Goal: Task Accomplishment & Management: Manage account settings

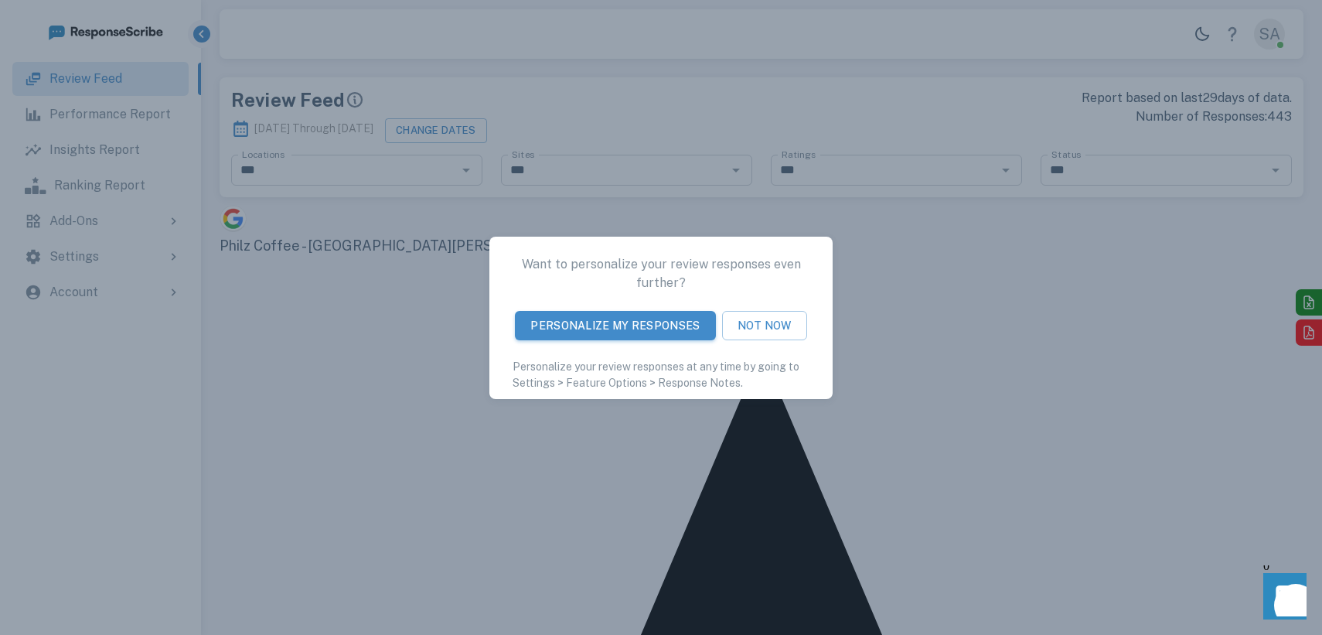
click at [908, 380] on div "Want to personalize your review responses even further? Personalize My Response…" at bounding box center [661, 317] width 1322 height 635
click at [785, 317] on button "Not Now" at bounding box center [764, 324] width 85 height 29
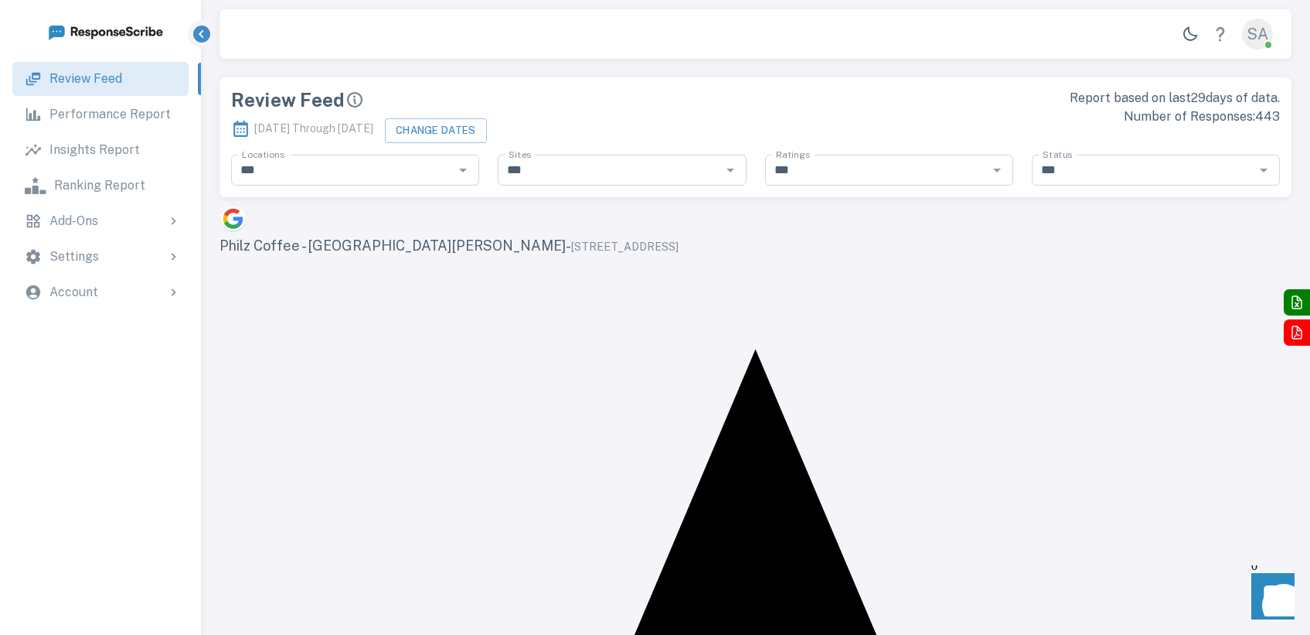
click at [87, 117] on p "Performance Report" at bounding box center [109, 114] width 121 height 19
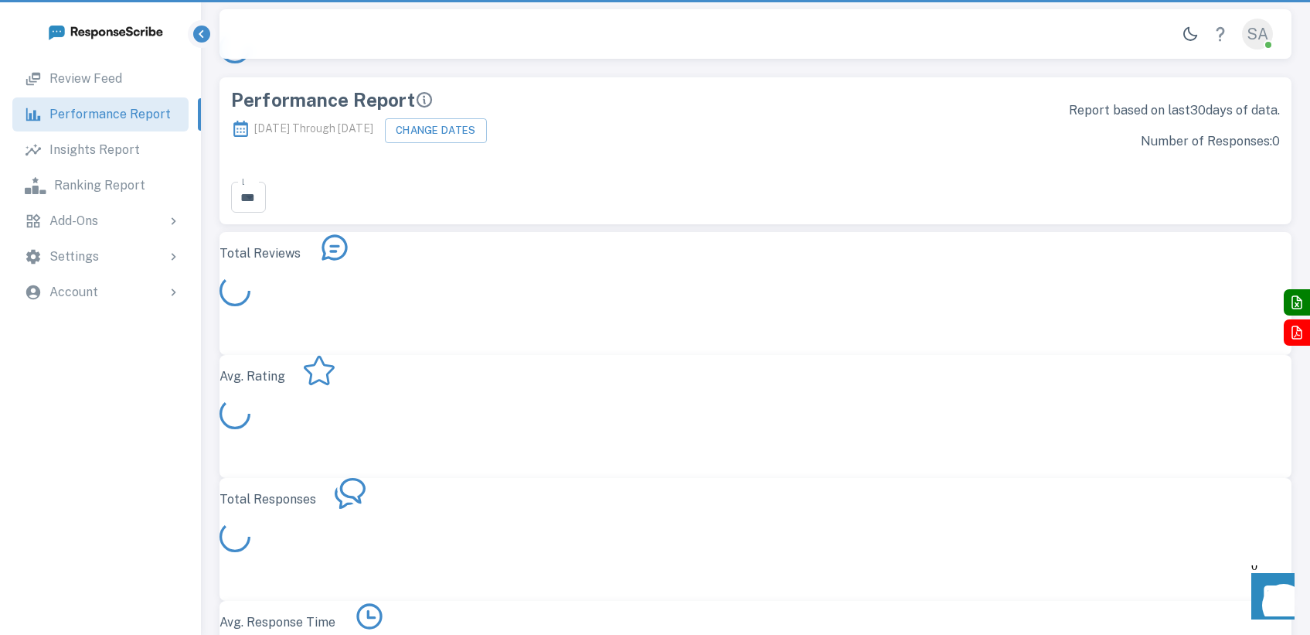
scroll to position [438, 1061]
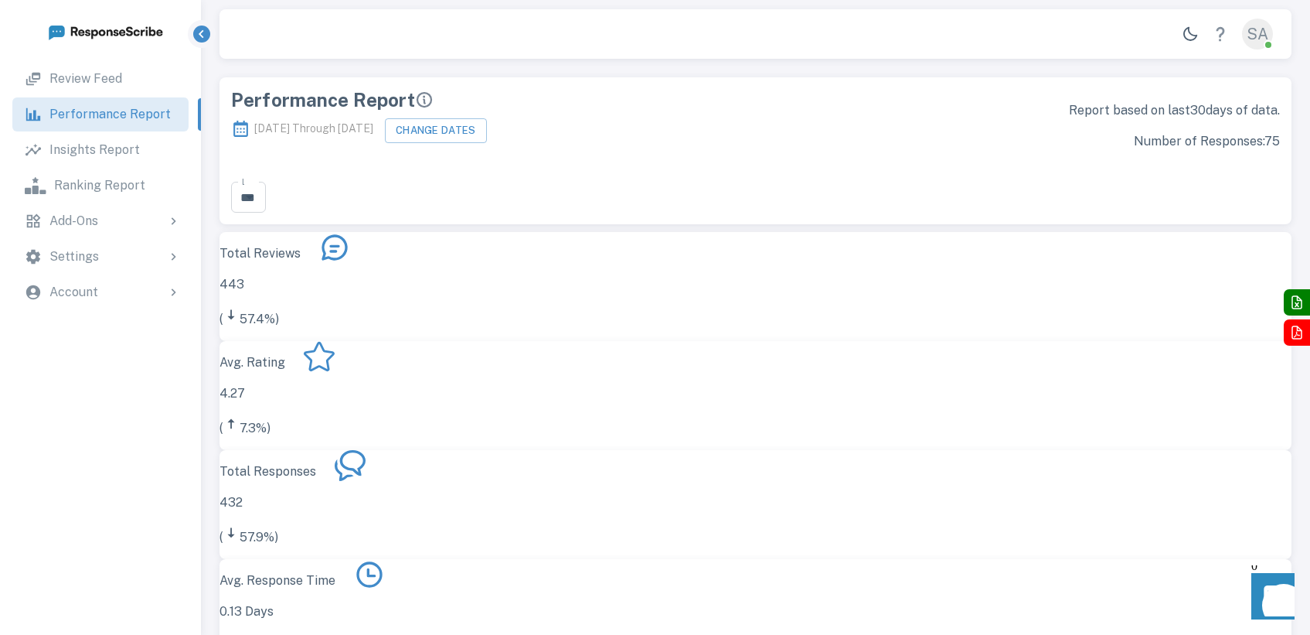
click at [114, 209] on div "Add-Ons" at bounding box center [100, 221] width 176 height 34
click at [98, 257] on p "Review Solicitation" at bounding box center [121, 264] width 111 height 19
click at [107, 329] on p "Campaigns" at bounding box center [136, 338] width 65 height 19
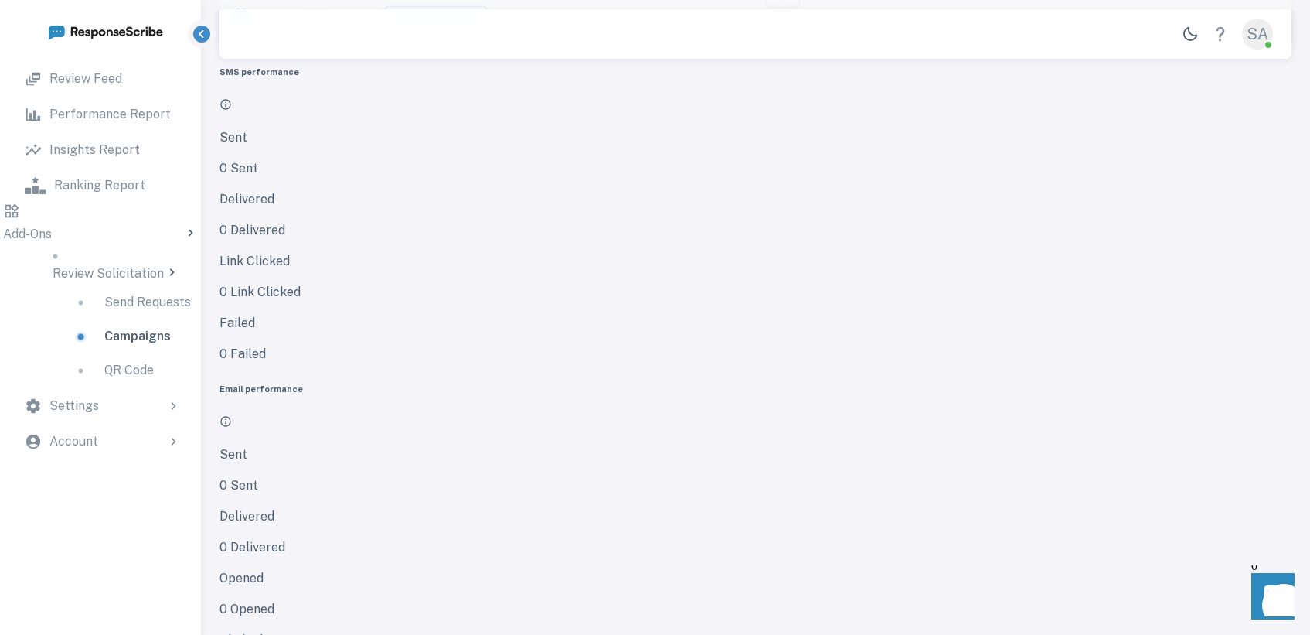
scroll to position [191, 0]
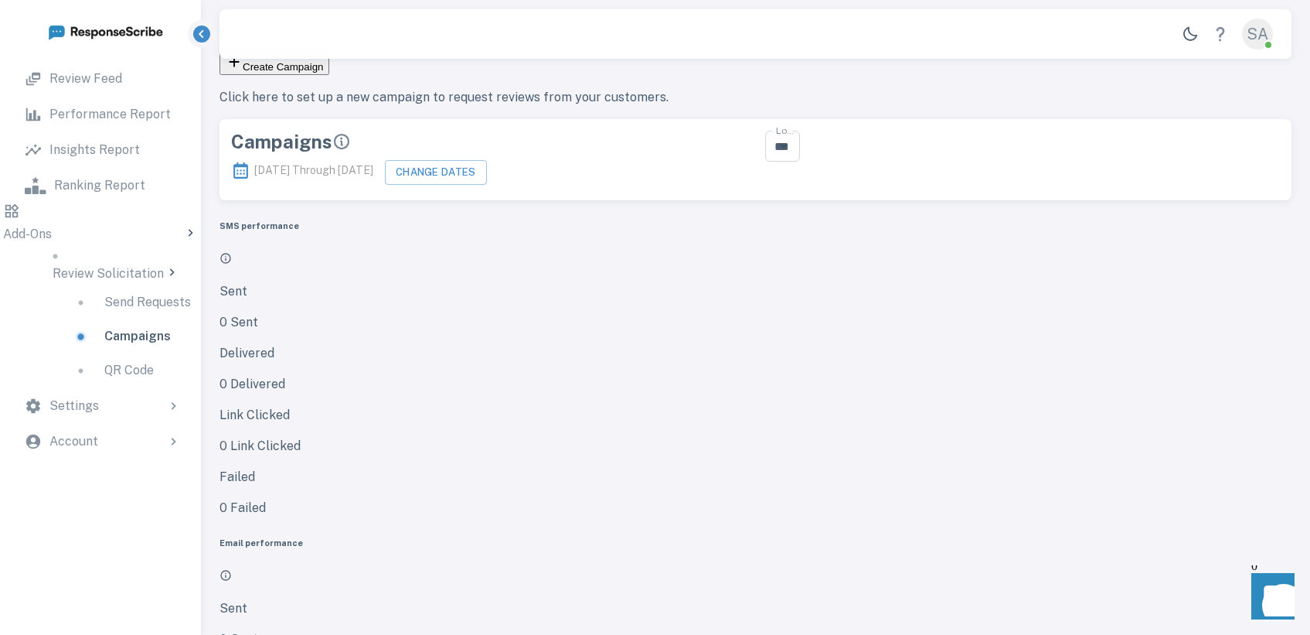
scroll to position [0, 0]
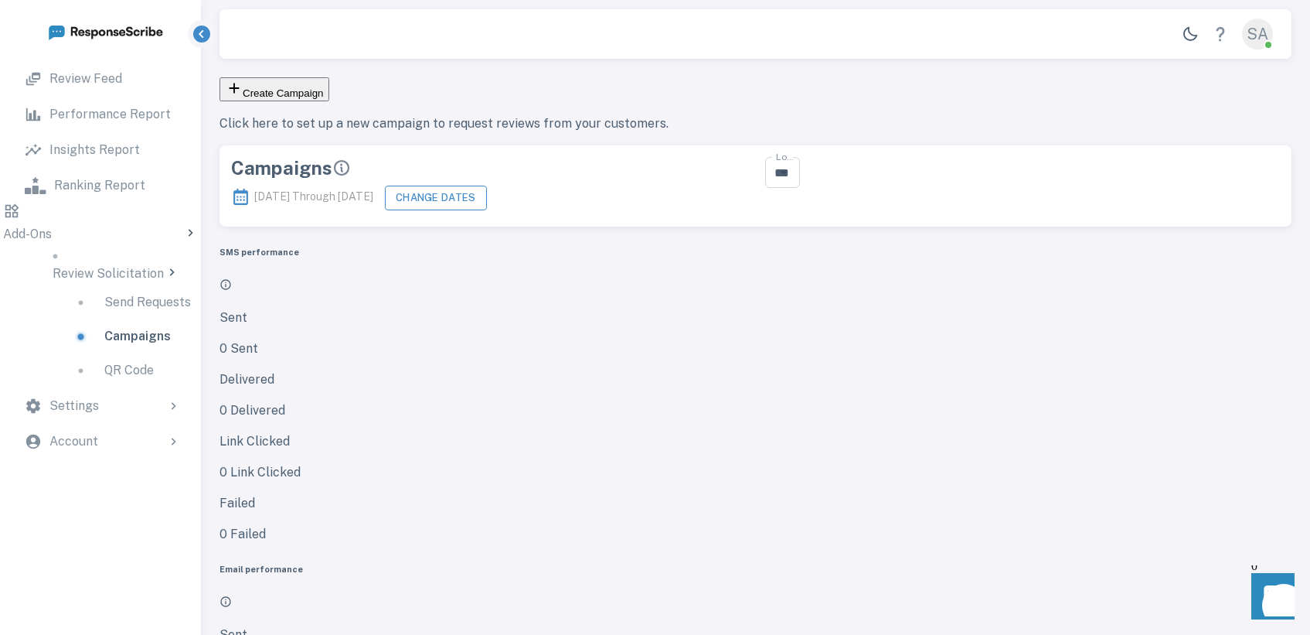
click at [486, 186] on button "Change Dates" at bounding box center [436, 198] width 102 height 25
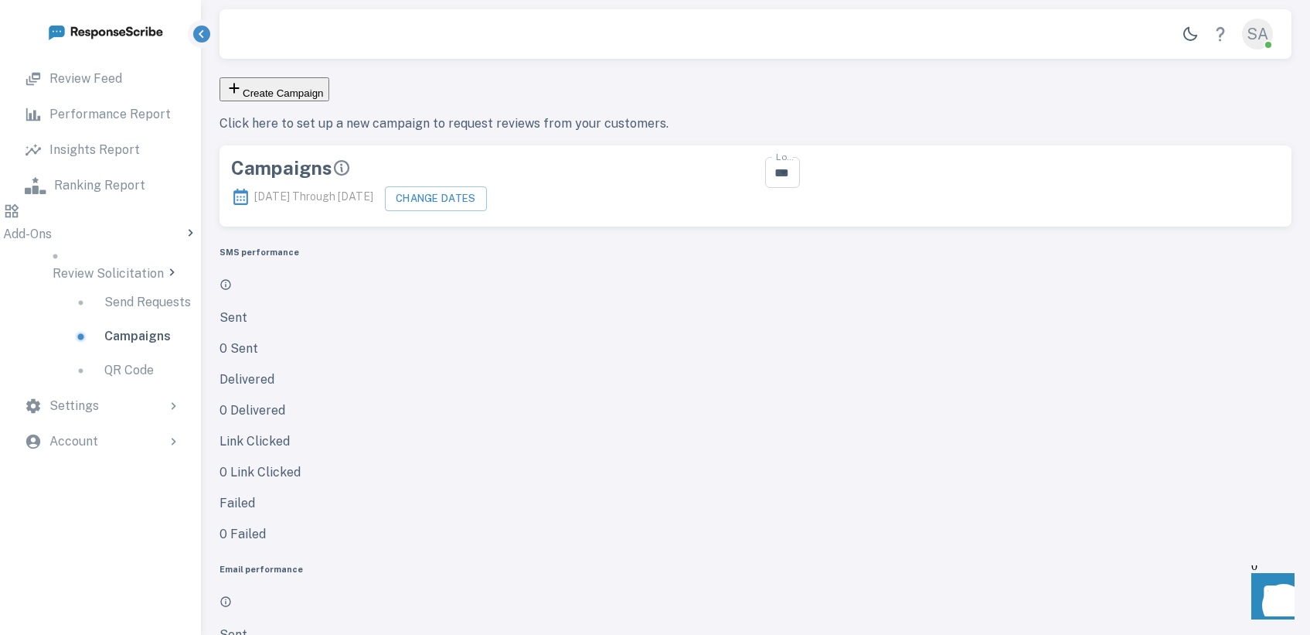
click at [97, 345] on link "Campaigns" at bounding box center [132, 336] width 144 height 34
click at [104, 327] on p "Campaigns" at bounding box center [137, 336] width 66 height 19
click at [134, 297] on p "Send Requests" at bounding box center [147, 302] width 87 height 19
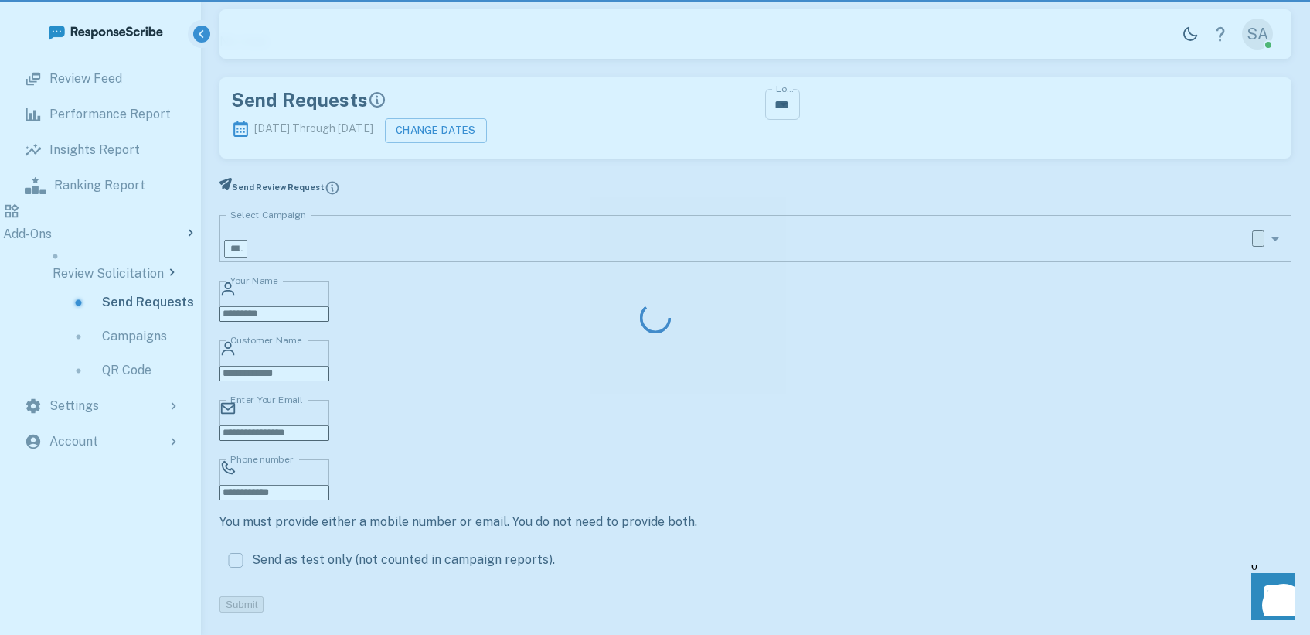
scroll to position [426, 697]
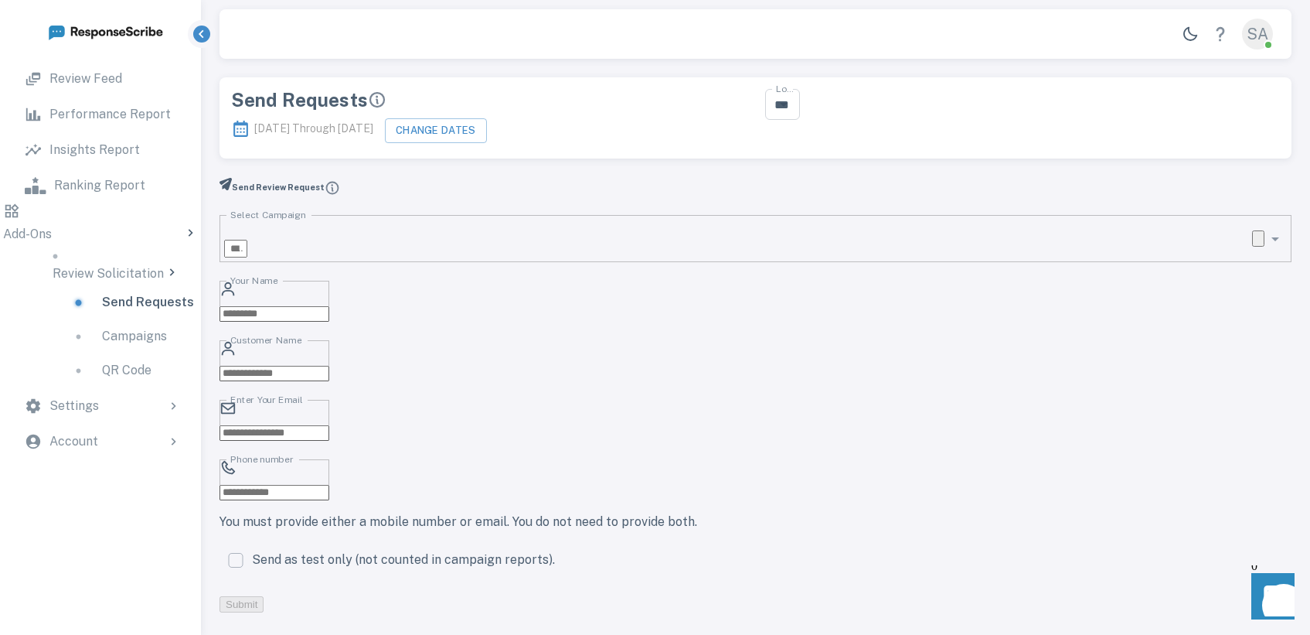
click at [102, 336] on p "Campaigns" at bounding box center [134, 336] width 65 height 19
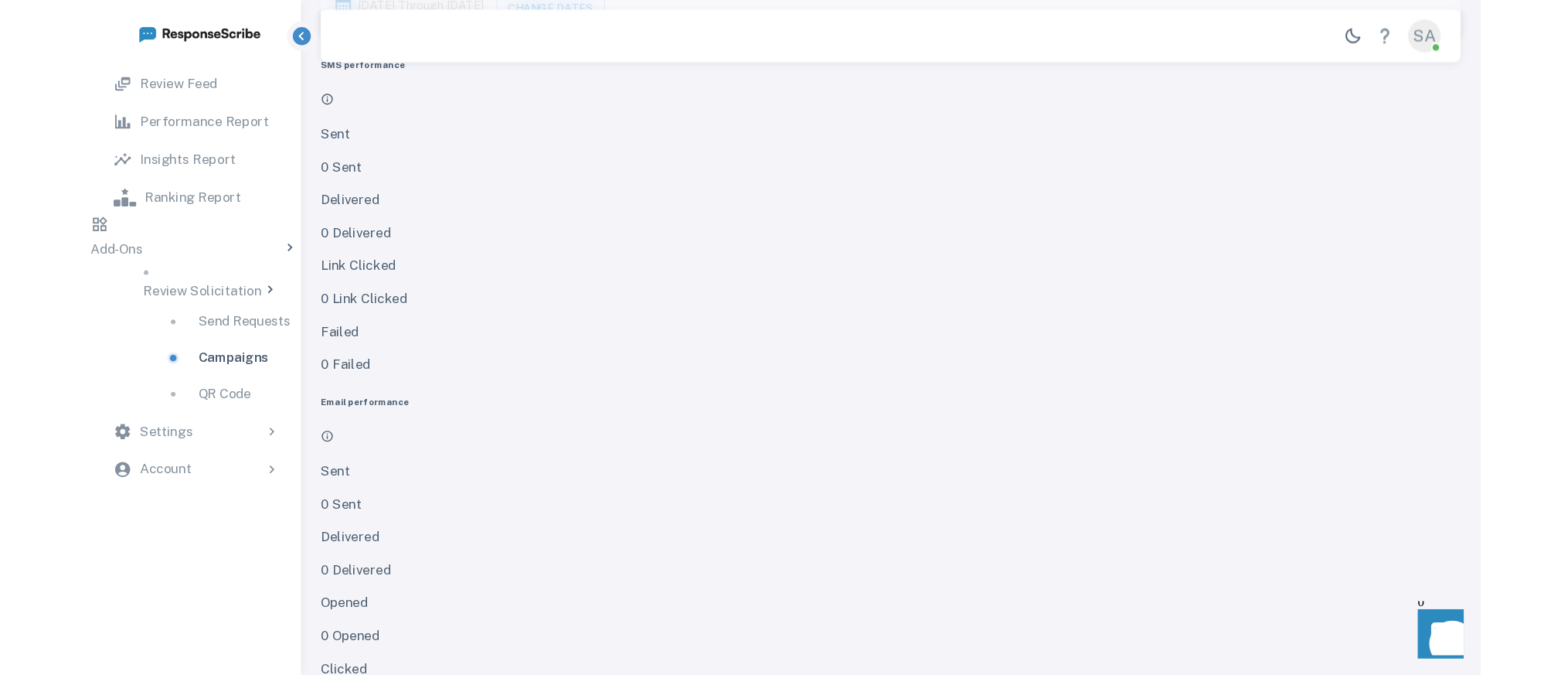
scroll to position [278, 1084]
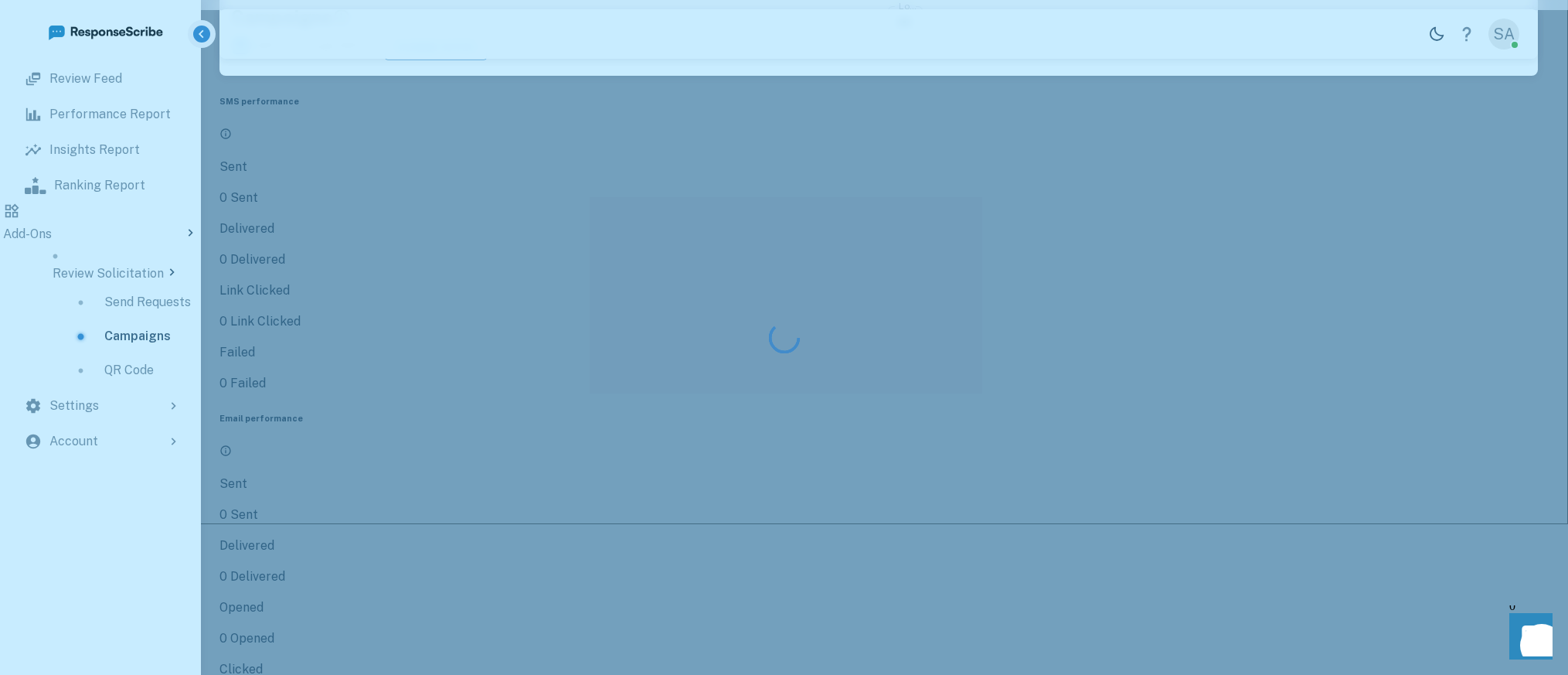
scroll to position [0, 0]
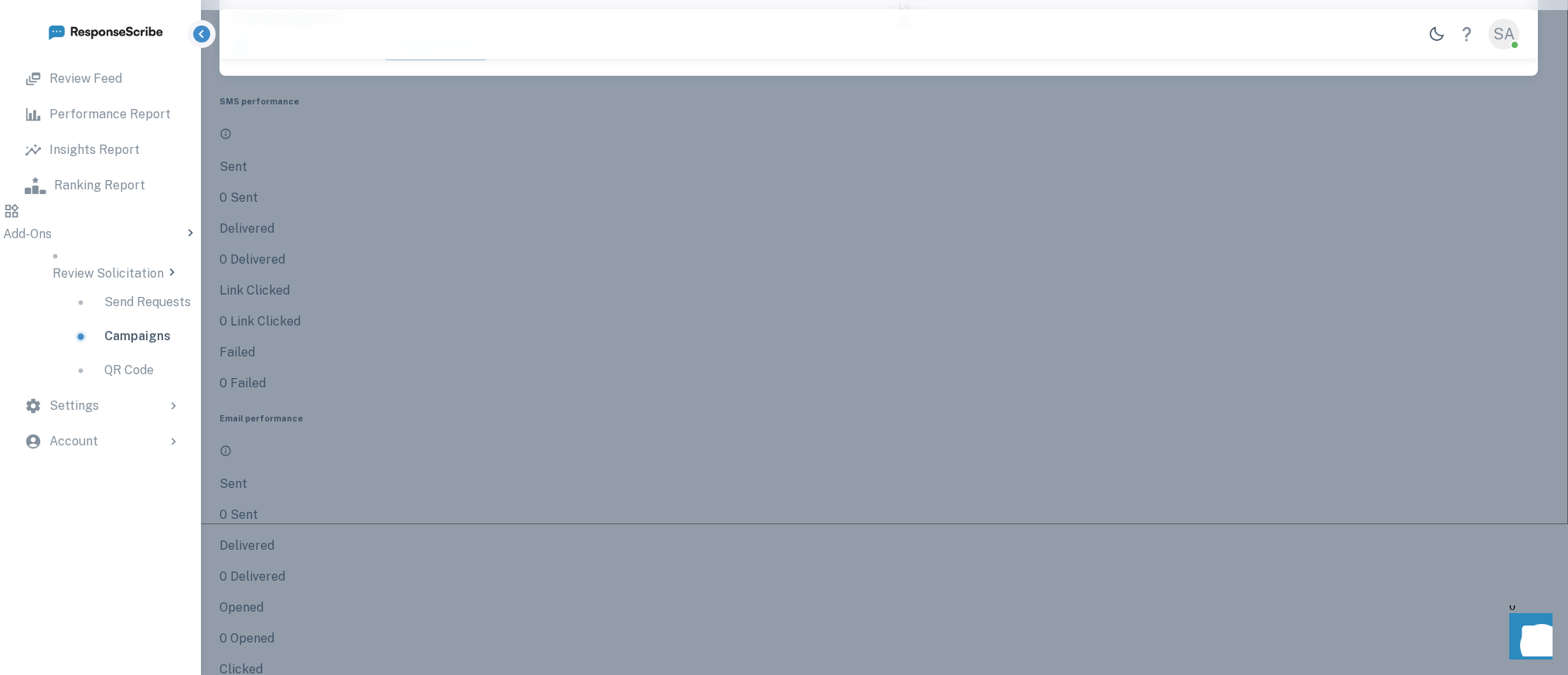
click at [474, 399] on div at bounding box center [784, 337] width 1568 height 675
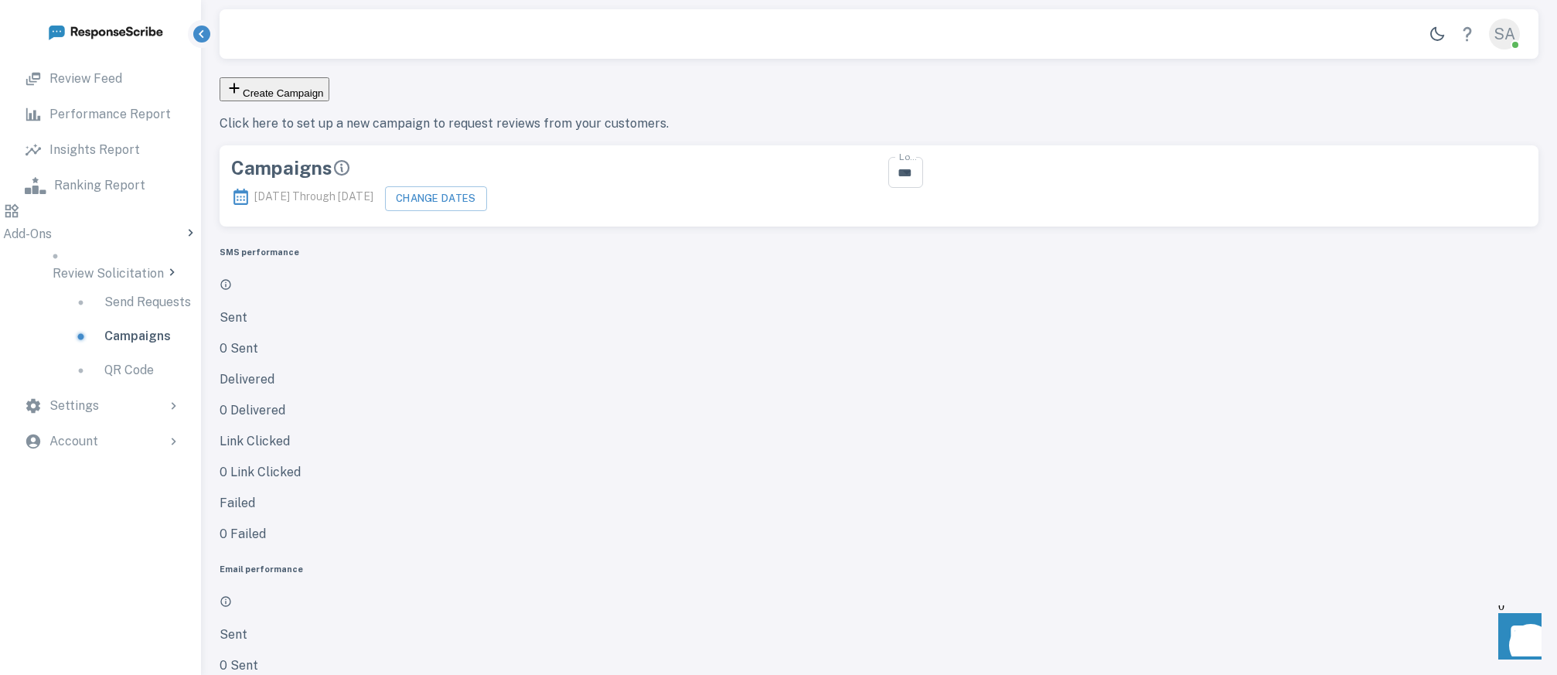
click at [113, 293] on p "Send Requests" at bounding box center [147, 302] width 87 height 19
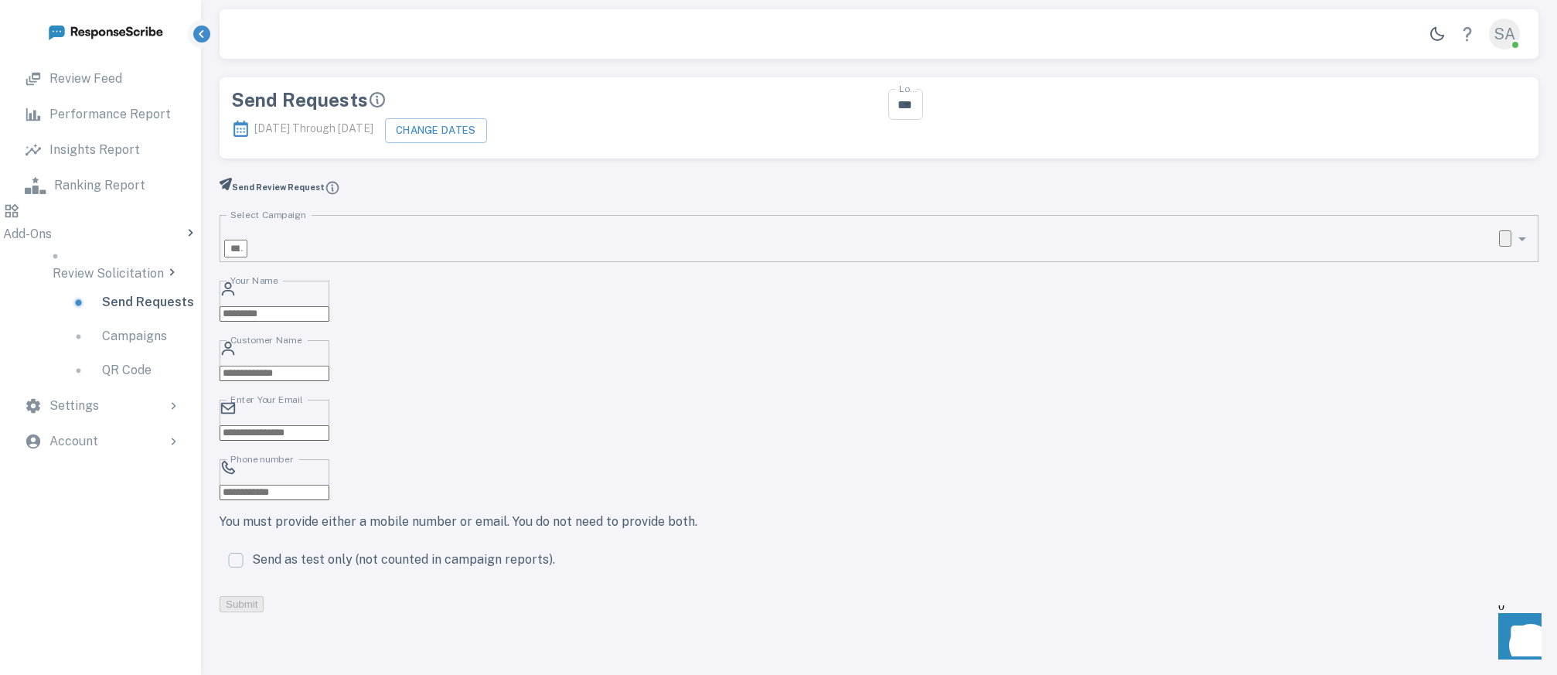
click at [102, 330] on p "Campaigns" at bounding box center [134, 336] width 65 height 19
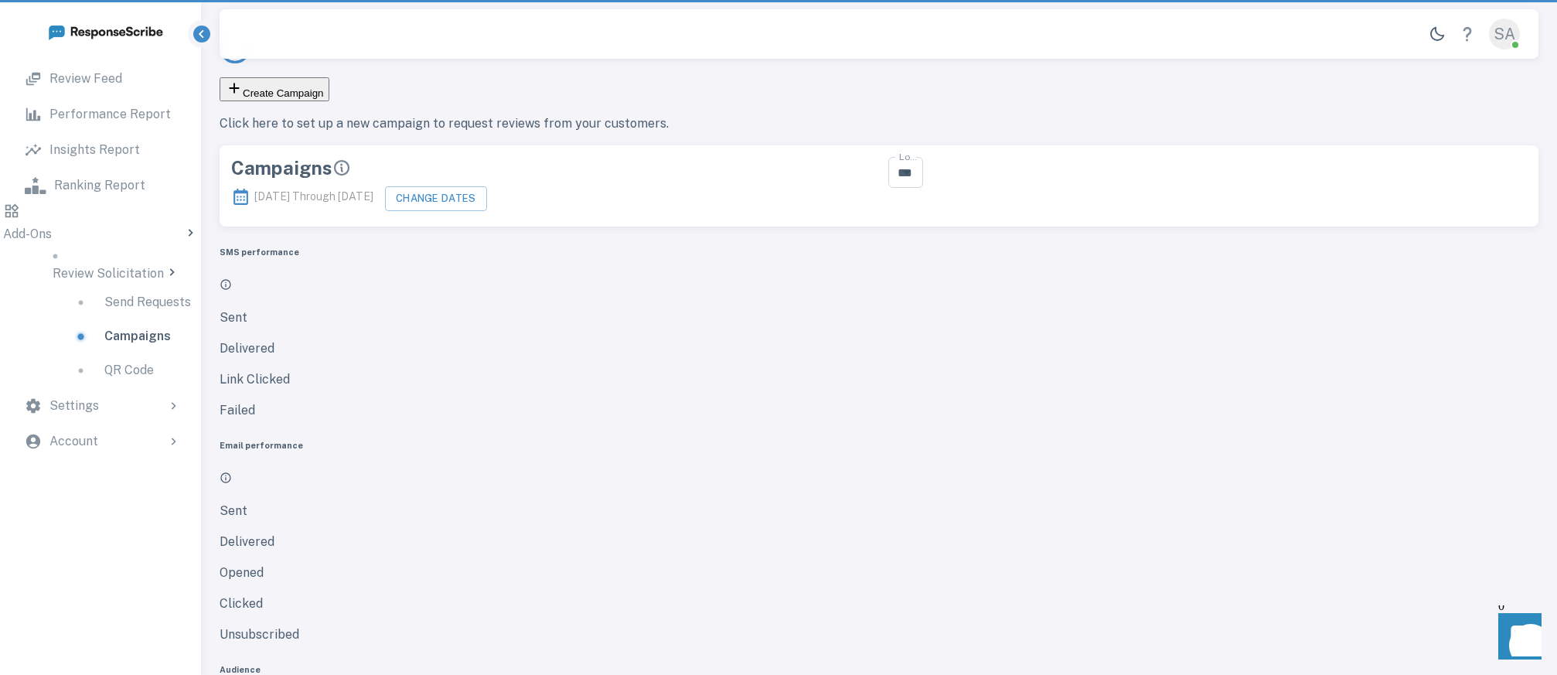
scroll to position [278, 1085]
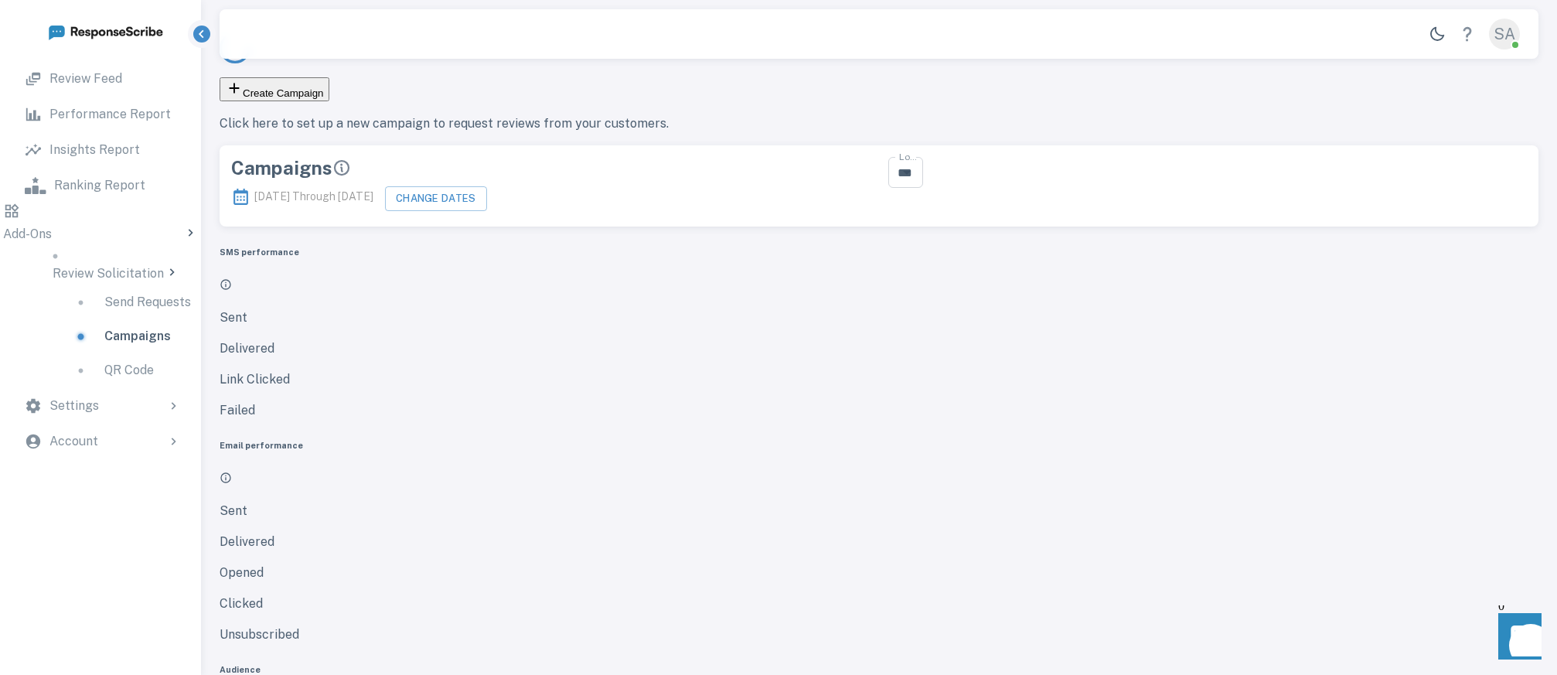
click at [121, 77] on p "Review Feed" at bounding box center [85, 79] width 73 height 19
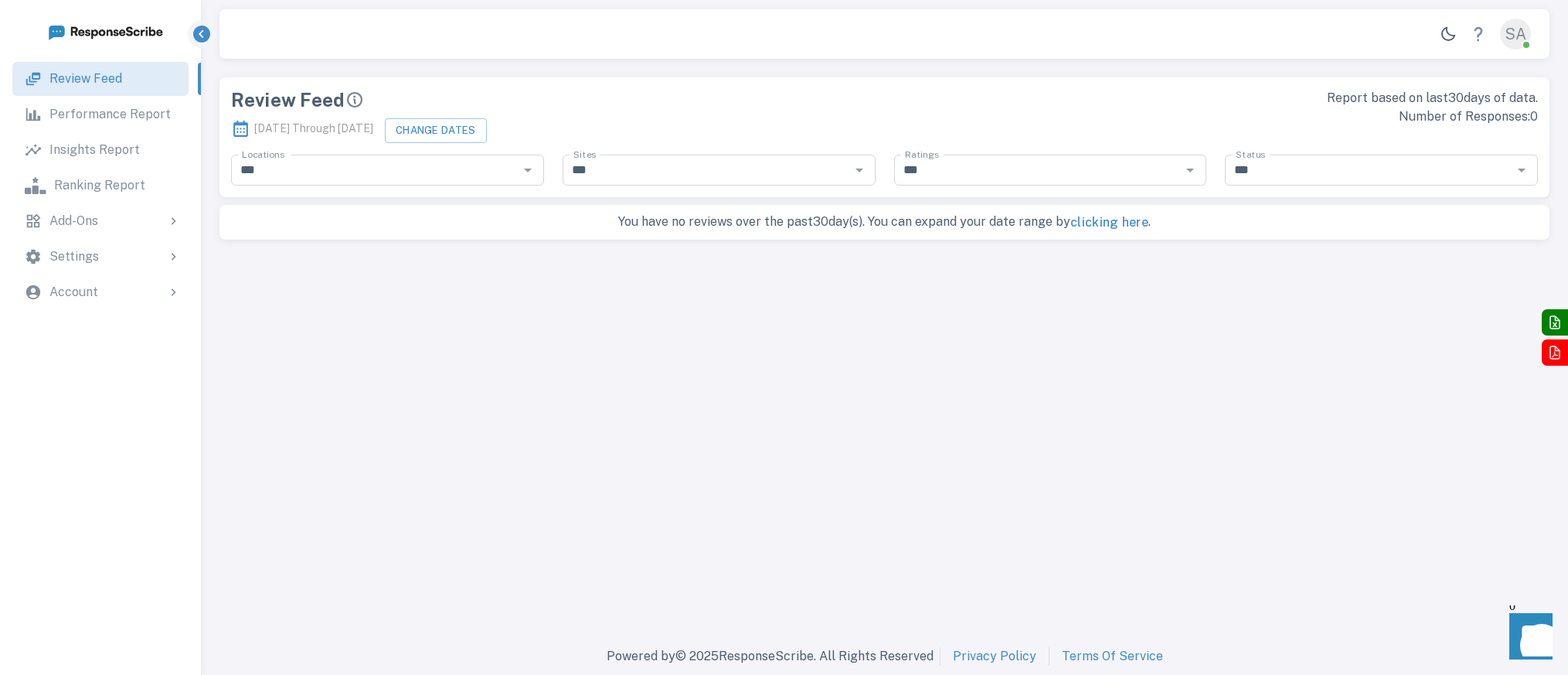
click at [128, 118] on p "Performance Report" at bounding box center [109, 114] width 121 height 19
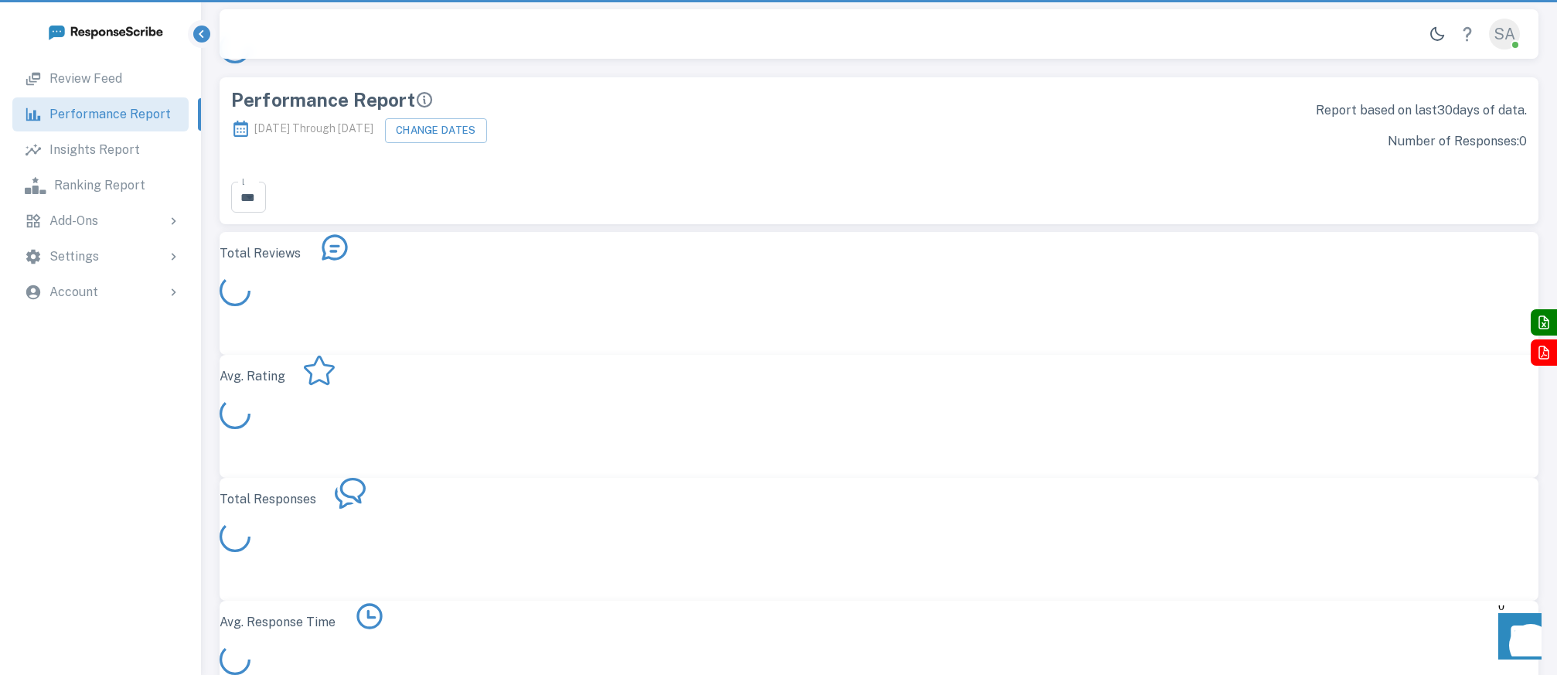
scroll to position [438, 1307]
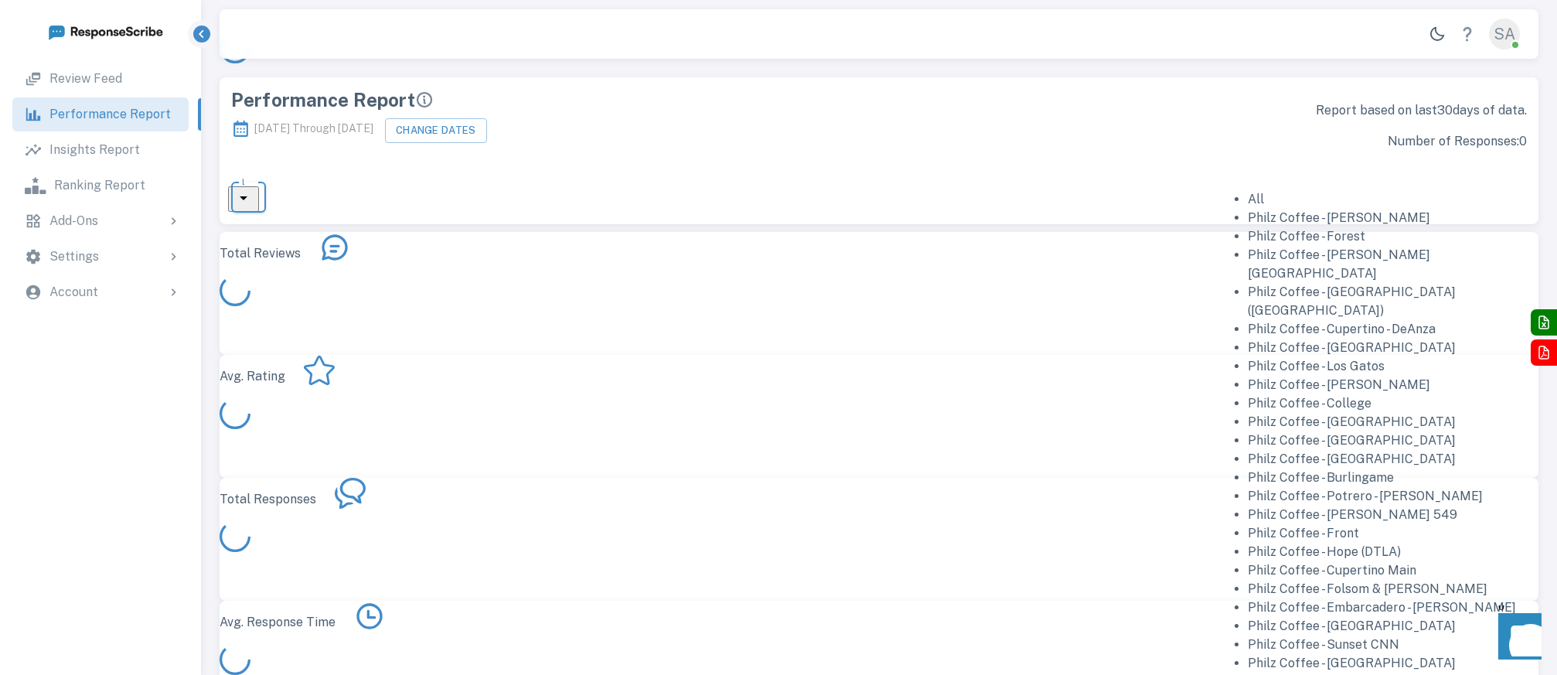
click at [267, 186] on input "***" at bounding box center [251, 197] width 31 height 22
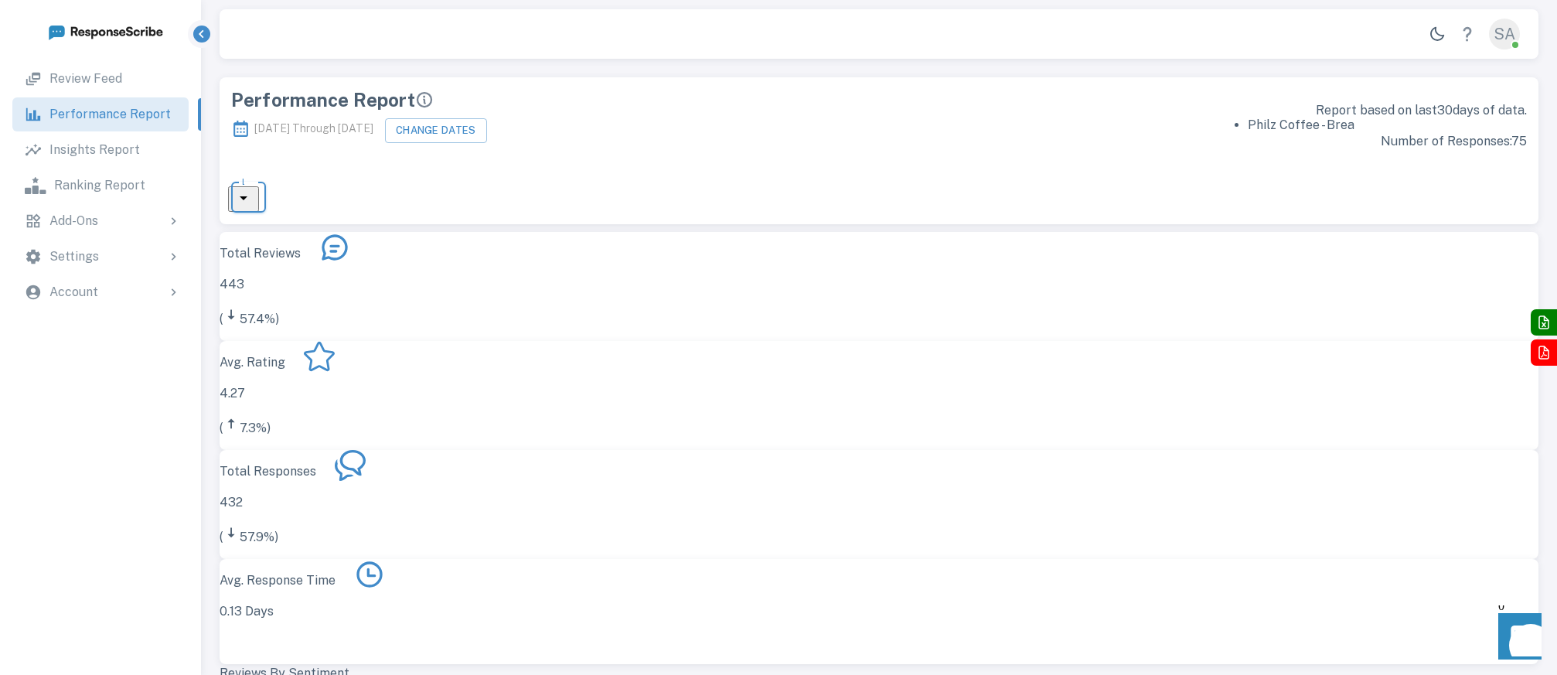
click at [1321, 129] on li "Philz Coffee - Brea" at bounding box center [1387, 125] width 279 height 19
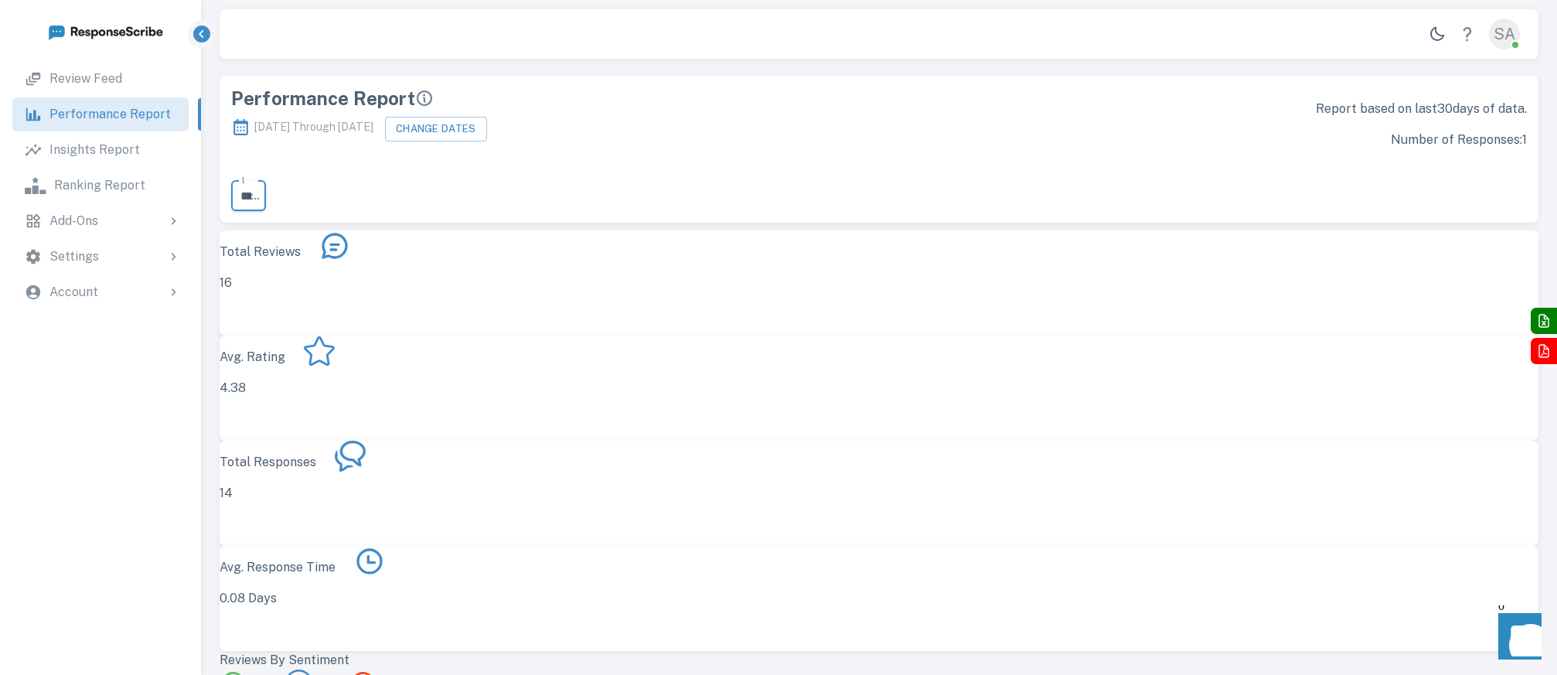
scroll to position [0, 0]
type input "**********"
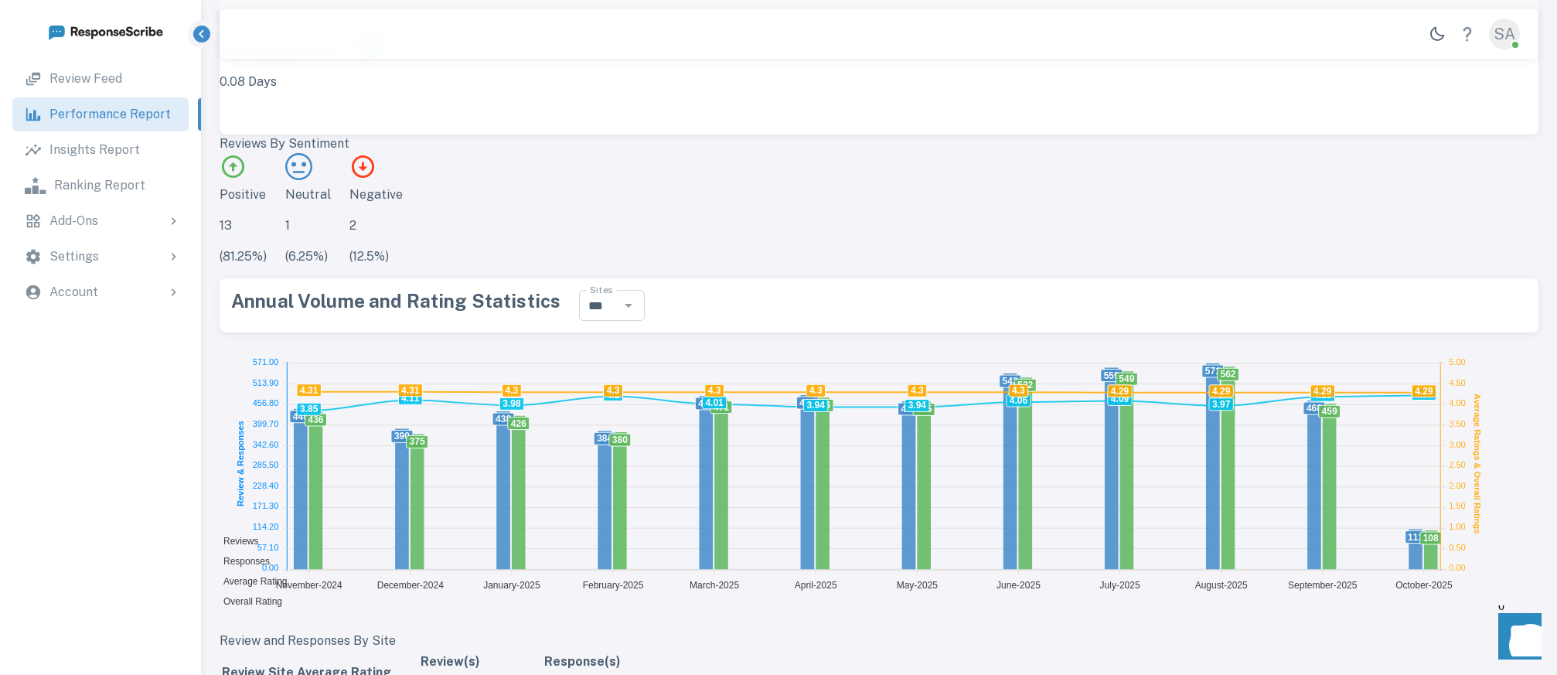
scroll to position [517, 0]
click at [170, 220] on icon at bounding box center [172, 220] width 15 height 15
click at [150, 264] on p "Review Solicitation" at bounding box center [121, 264] width 111 height 19
click at [104, 266] on p "Review Solicitation" at bounding box center [108, 276] width 111 height 21
click at [104, 264] on p "Review Solicitation" at bounding box center [121, 264] width 111 height 19
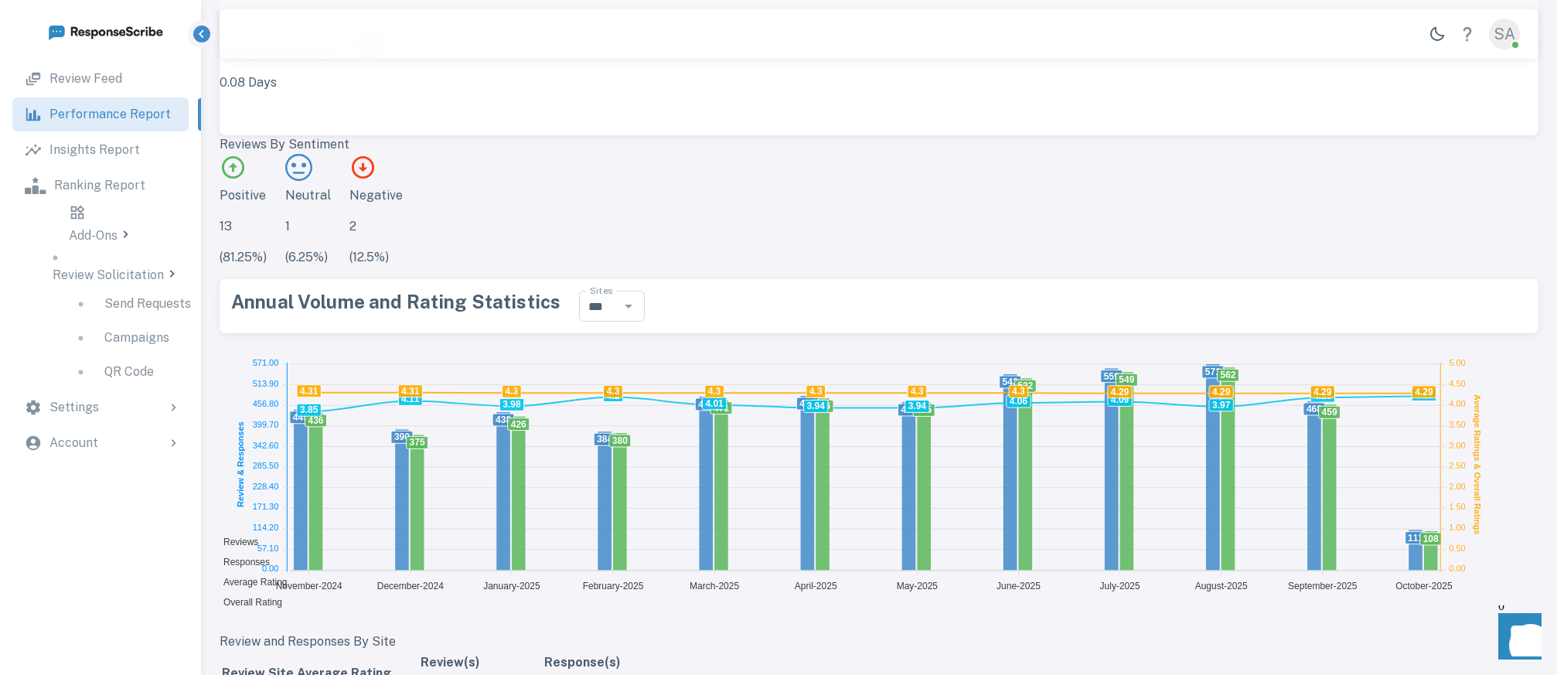
click at [104, 335] on p "Campaigns" at bounding box center [136, 338] width 65 height 19
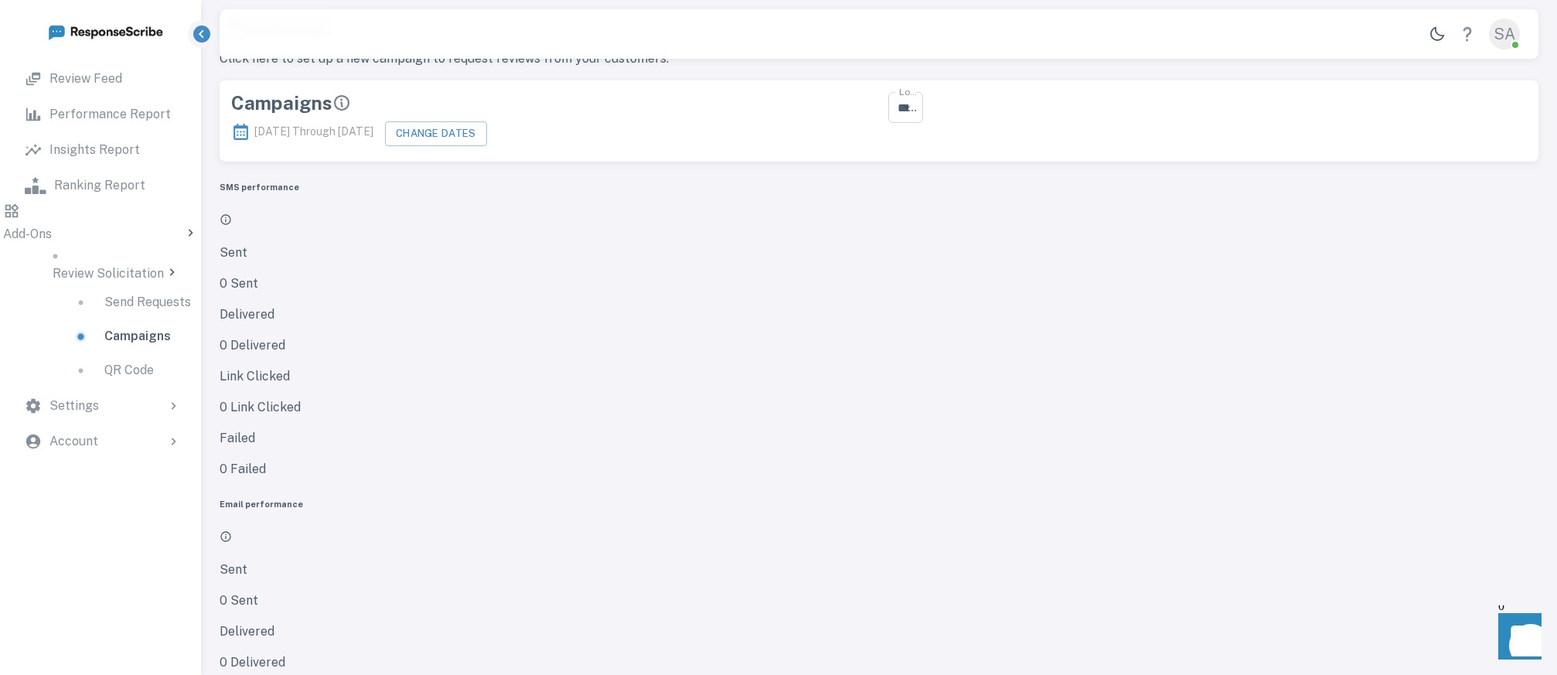
scroll to position [0, 0]
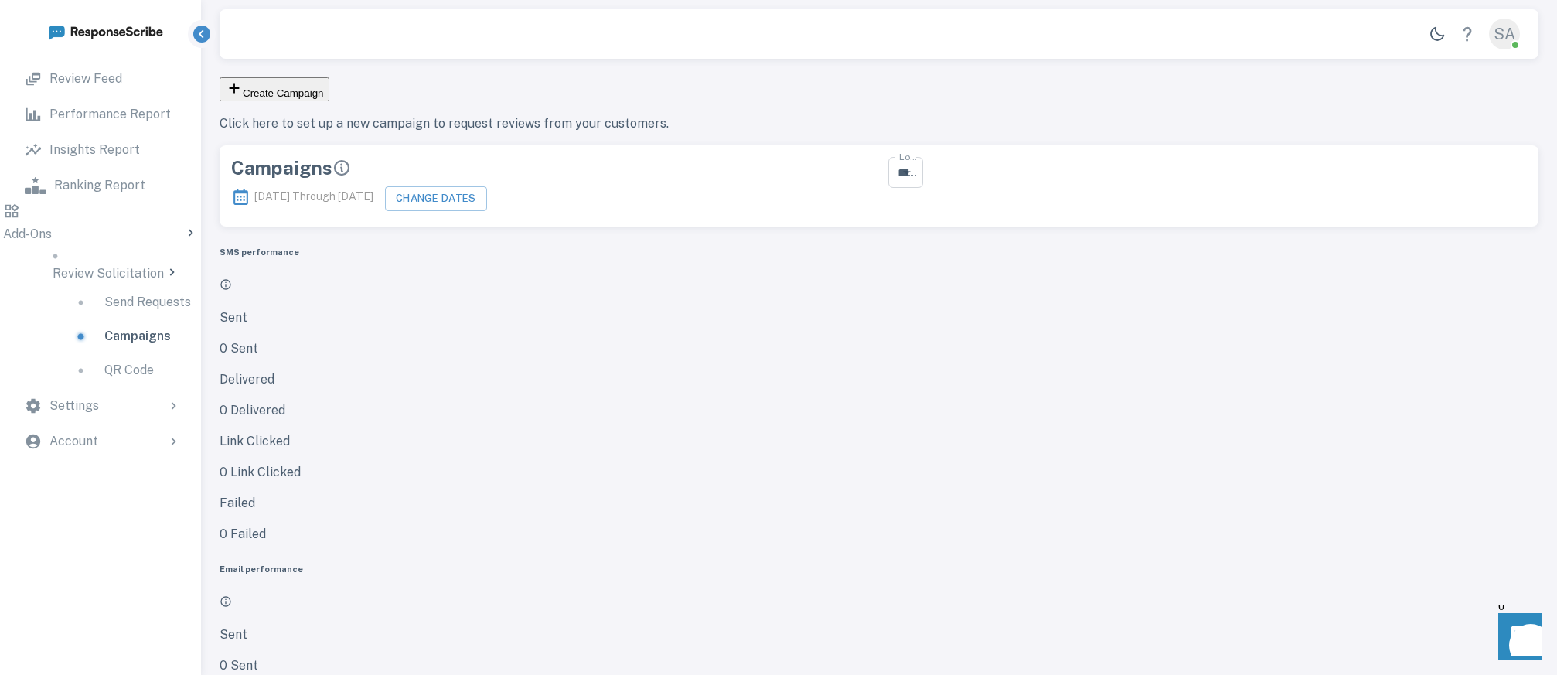
click at [110, 298] on p "Send Requests" at bounding box center [147, 302] width 87 height 19
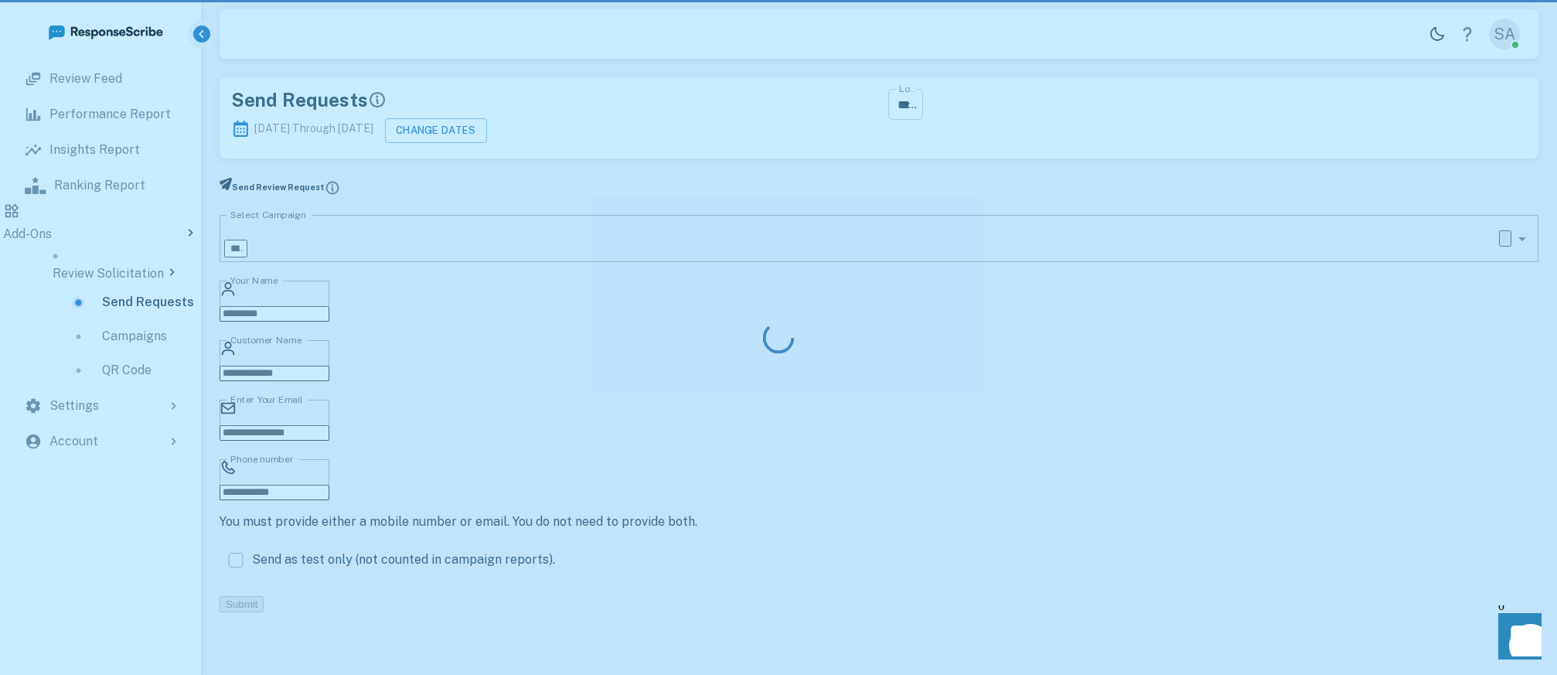
scroll to position [426, 862]
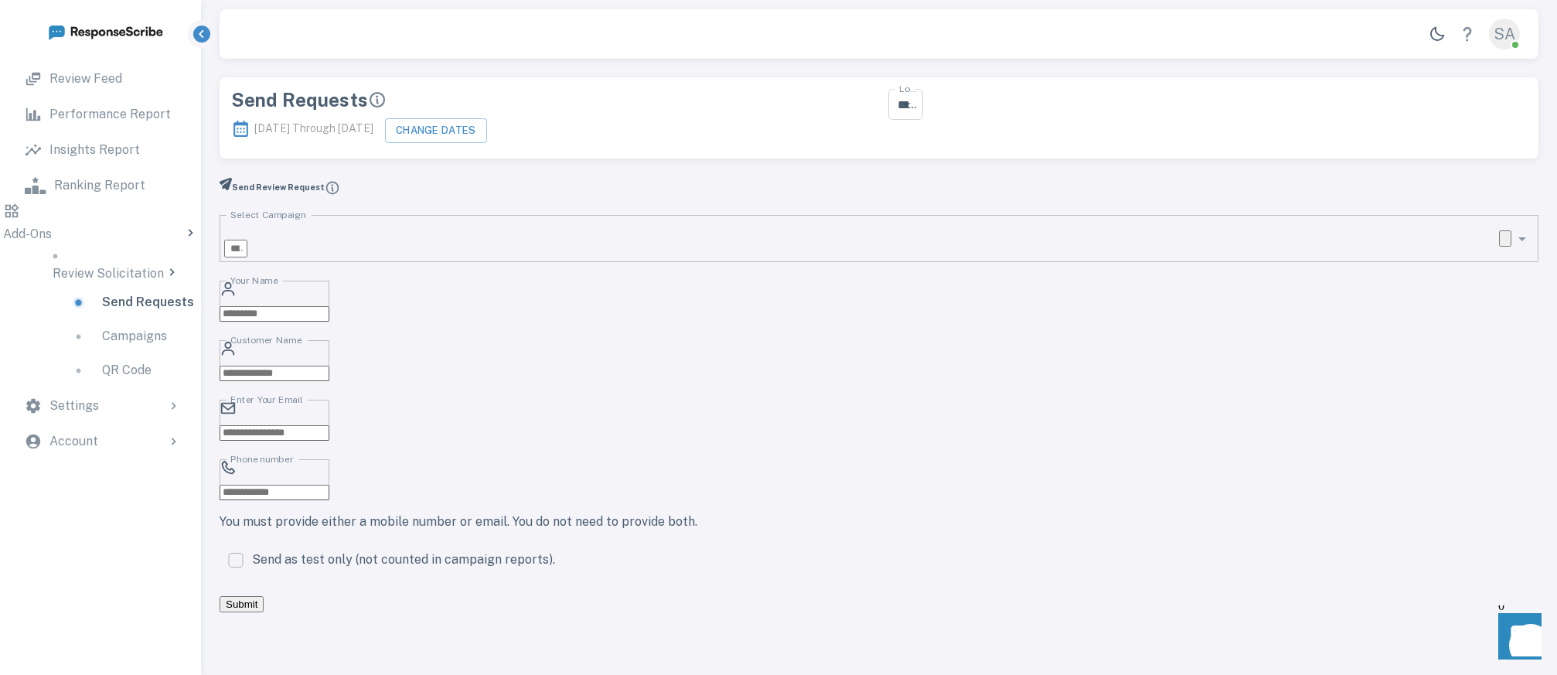
click at [87, 412] on div "Settings" at bounding box center [100, 406] width 176 height 34
click at [119, 440] on p "Review Sites Logins" at bounding box center [128, 449] width 115 height 19
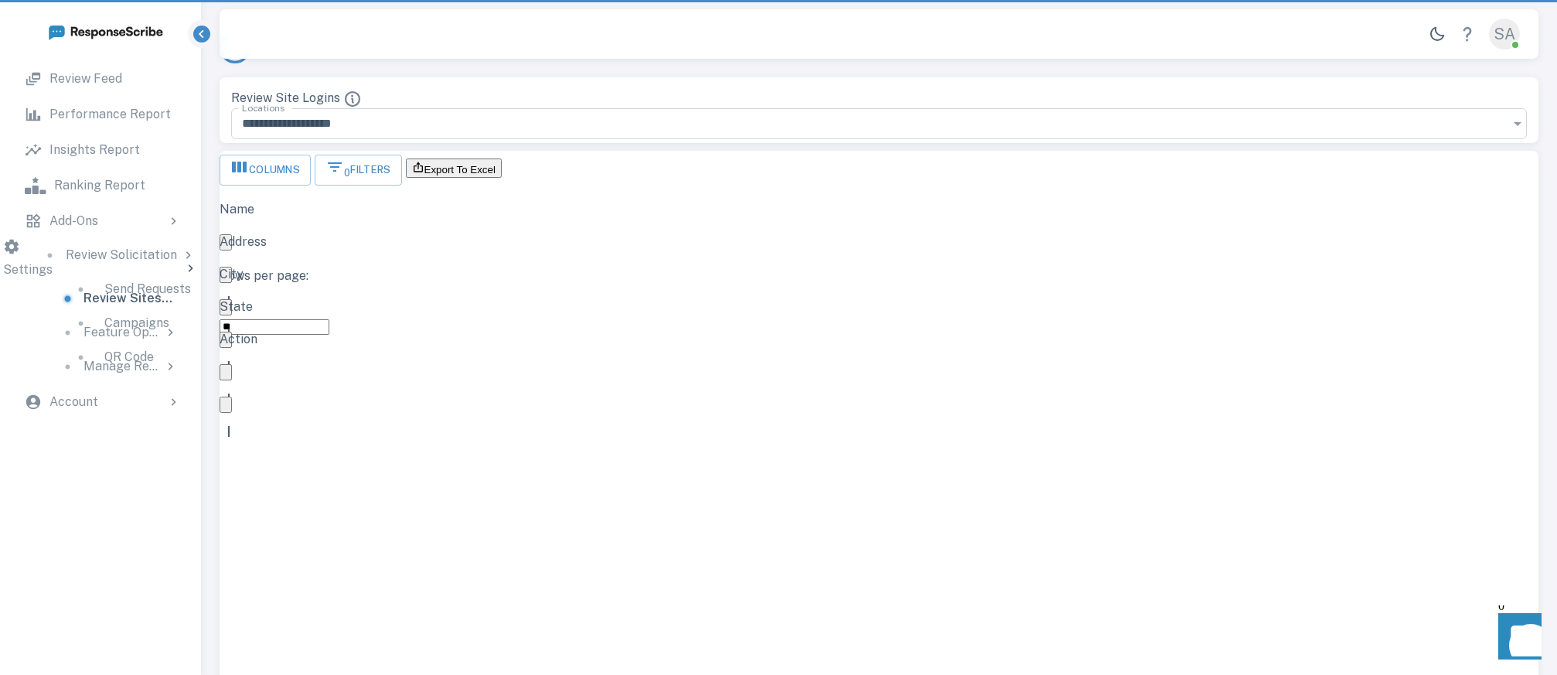
scroll to position [438, 1307]
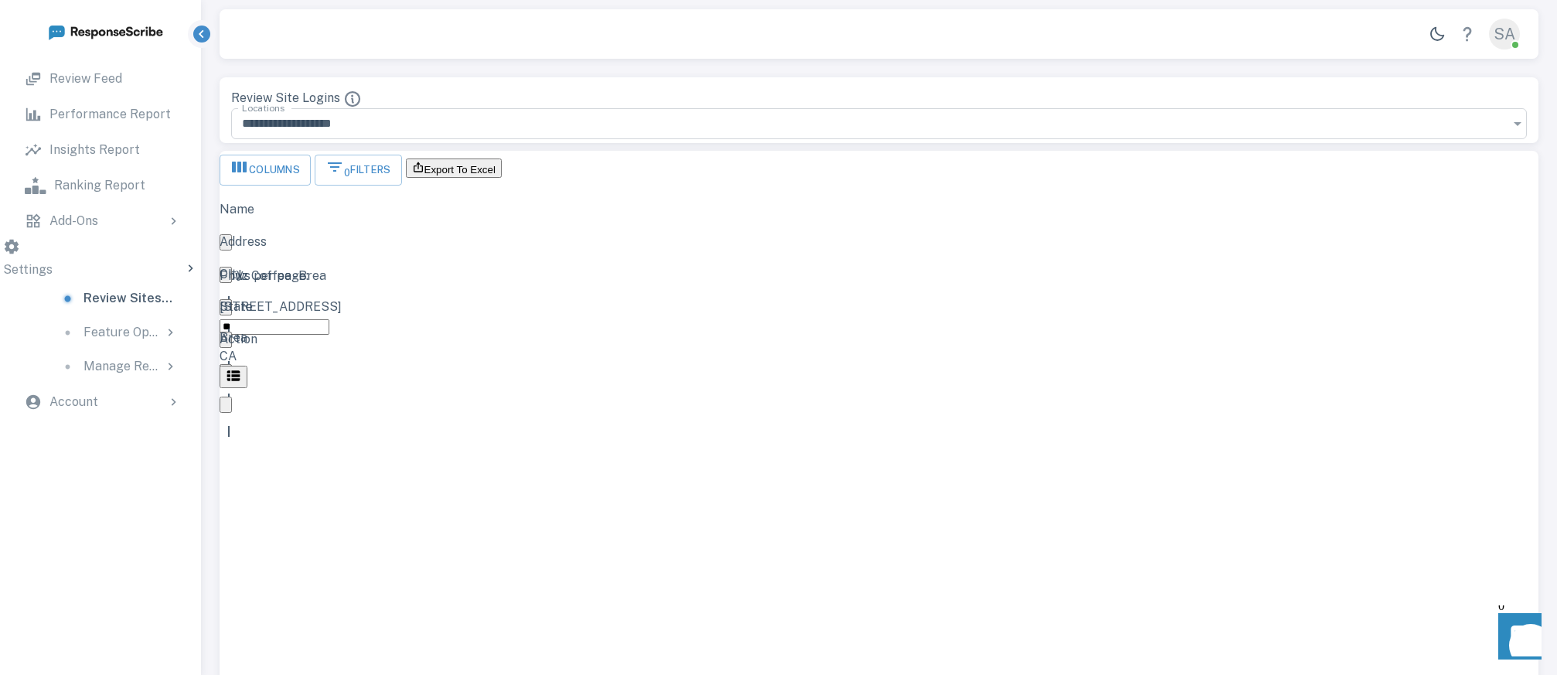
click at [584, 298] on p "[STREET_ADDRESS]" at bounding box center [423, 307] width 406 height 19
click at [247, 366] on button "button" at bounding box center [234, 377] width 28 height 22
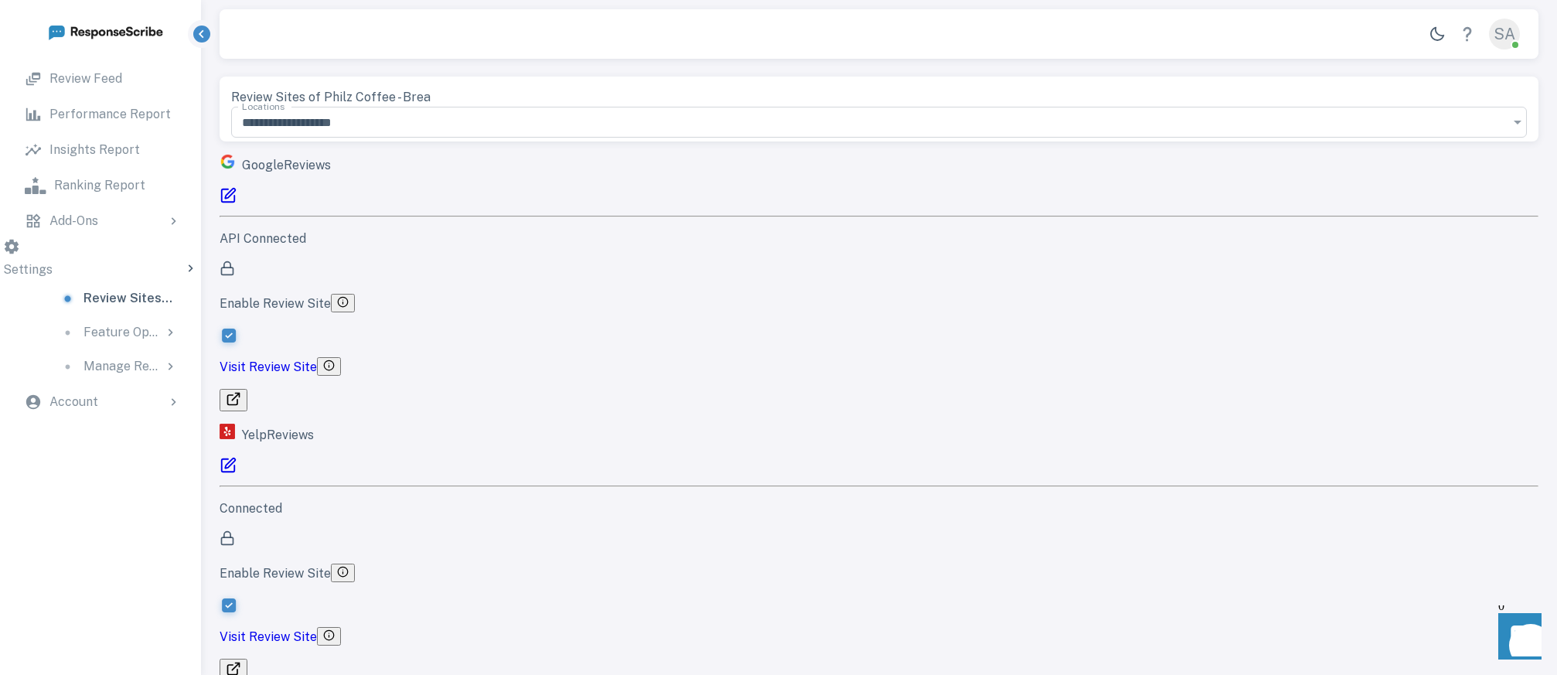
scroll to position [0, 0]
click at [83, 336] on p "Feature Options" at bounding box center [121, 332] width 77 height 19
click at [102, 213] on div "Add-Ons" at bounding box center [114, 221] width 131 height 19
click at [110, 259] on p "Review Solicitation" at bounding box center [121, 264] width 111 height 19
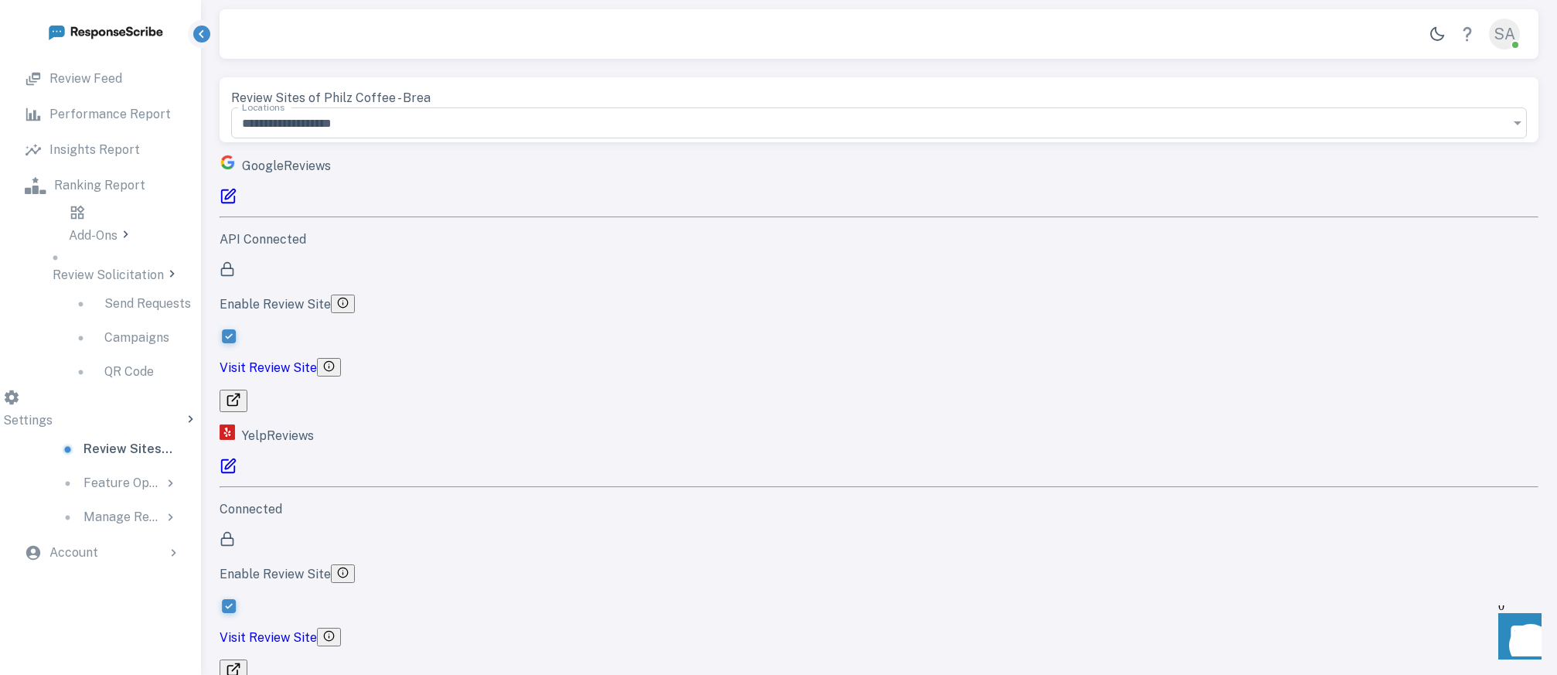
click at [114, 340] on link "Campaigns" at bounding box center [132, 338] width 144 height 34
